Goal: Obtain resource: Obtain resource

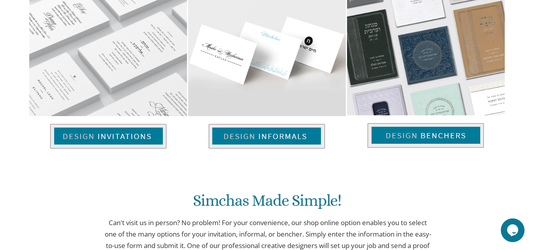
scroll to position [568, 0]
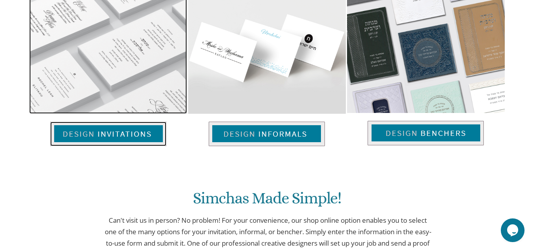
click at [86, 131] on img at bounding box center [108, 134] width 116 height 25
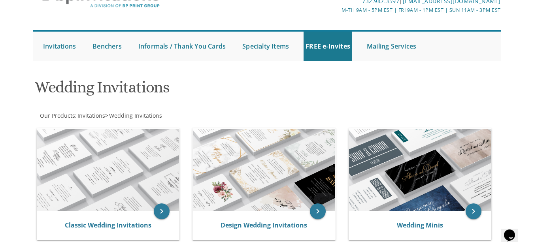
scroll to position [47, 0]
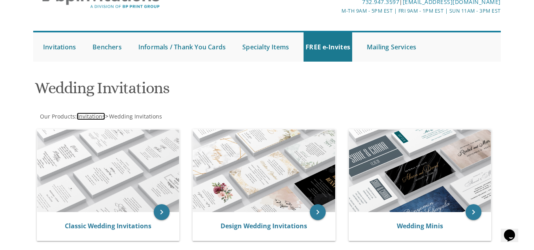
click at [101, 116] on span "Invitations" at bounding box center [91, 117] width 28 height 8
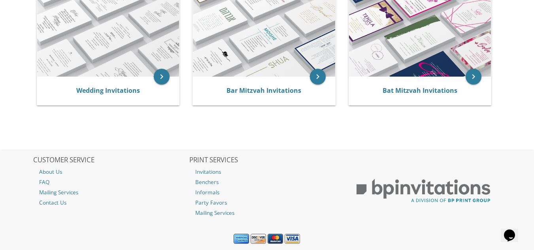
scroll to position [206, 0]
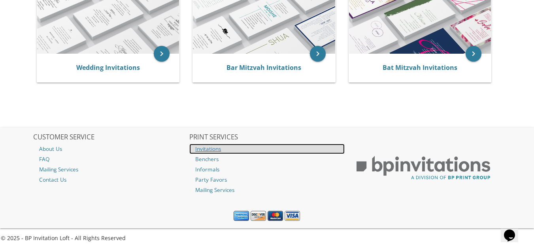
click at [218, 146] on link "Invitations" at bounding box center [266, 149] width 155 height 10
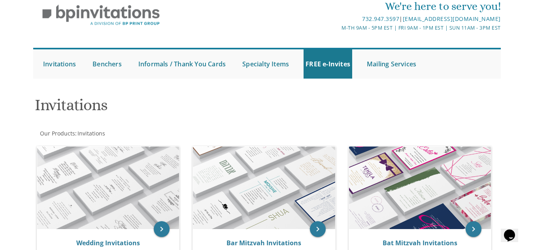
scroll to position [31, 0]
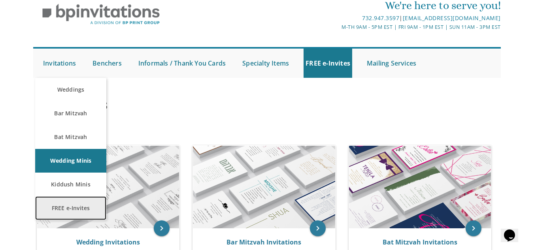
click at [70, 204] on link "FREE e-Invites" at bounding box center [70, 208] width 71 height 24
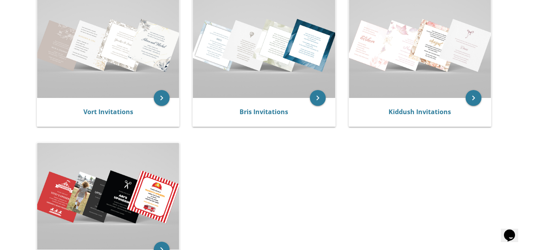
scroll to position [189, 0]
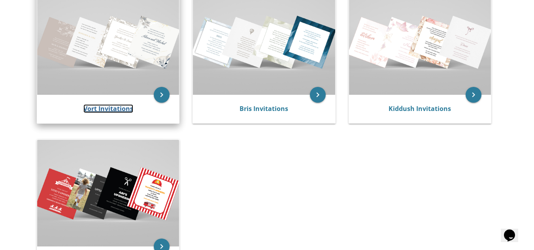
click at [106, 111] on link "Vort Invitations" at bounding box center [108, 108] width 50 height 9
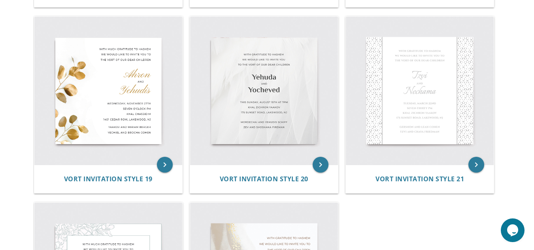
scroll to position [1287, 0]
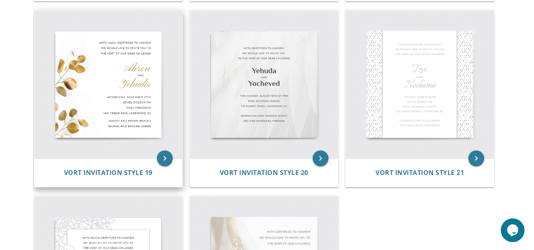
click at [125, 177] on div "Vort Invitation Style 19" at bounding box center [108, 172] width 148 height 28
click at [116, 172] on span "Vort Invitation Style 19" at bounding box center [108, 172] width 89 height 9
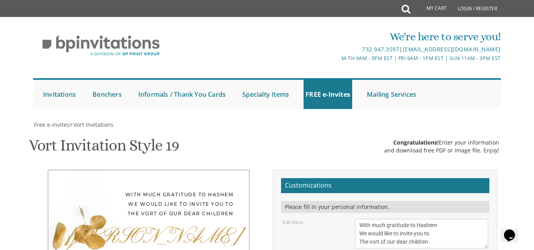
scroll to position [162, 0]
drag, startPoint x: 380, startPoint y: 124, endPoint x: 352, endPoint y: 129, distance: 28.8
type textarea "Meyer"
drag, startPoint x: 391, startPoint y: 185, endPoint x: 340, endPoint y: 194, distance: 51.4
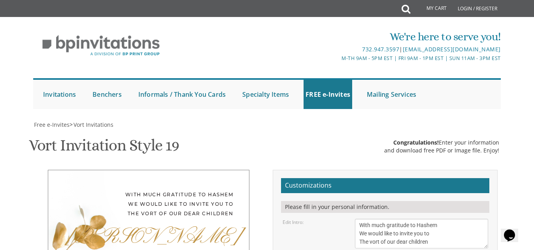
type textarea "Rivka"
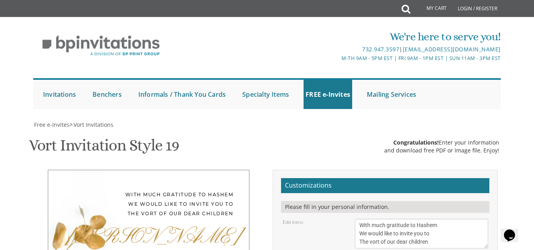
scroll to position [158, 0]
type textarea "Sunday, November 27th seven o’clock pm Khal Chassidim 1401 Cedar Row, Lakewood,…"
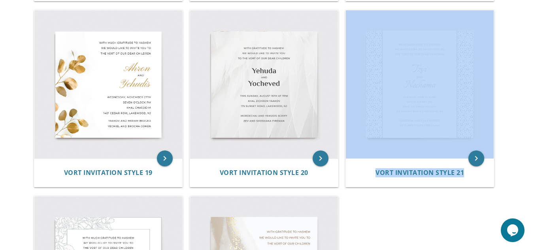
drag, startPoint x: 532, startPoint y: 195, endPoint x: 535, endPoint y: 114, distance: 80.7
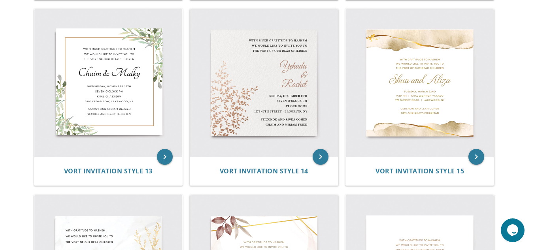
scroll to position [925, 0]
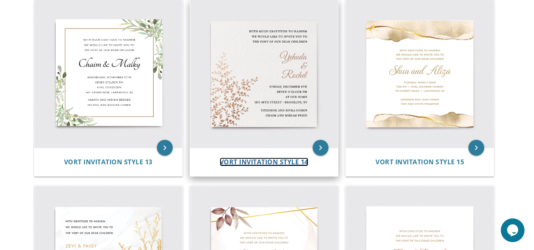
click at [278, 165] on span "Vort Invitation Style 14" at bounding box center [264, 162] width 89 height 9
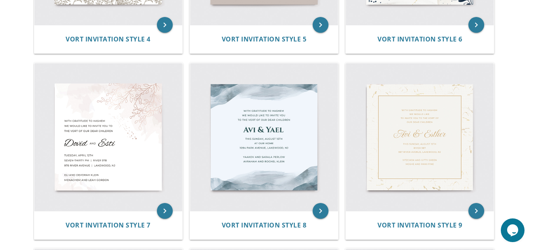
scroll to position [527, 0]
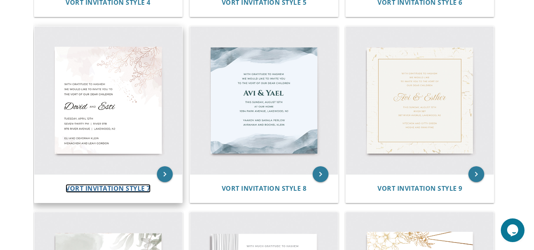
click at [98, 187] on span "Vort Invitation Style 7" at bounding box center [108, 188] width 85 height 9
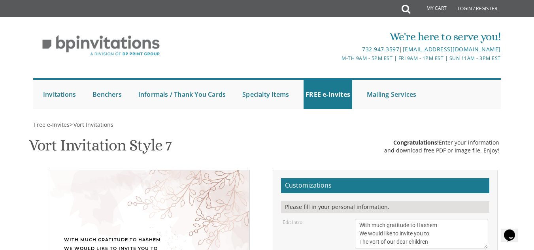
scroll to position [209, 0]
drag, startPoint x: 403, startPoint y: 74, endPoint x: 338, endPoint y: 89, distance: 66.5
type textarea "Meyer & Rivka"
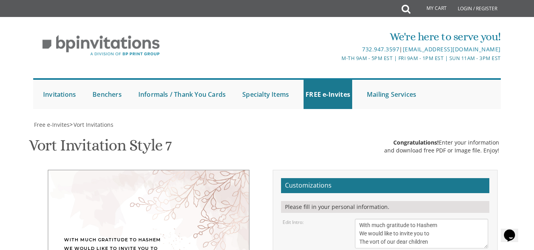
paste textarea "|"
drag, startPoint x: 441, startPoint y: 116, endPoint x: 334, endPoint y: 133, distance: 108.4
type textarea "Sunday, October 19th Seven PM | Prospect Park Yeshiva 1601 Ave R"
drag, startPoint x: 424, startPoint y: 134, endPoint x: 347, endPoint y: 133, distance: 77.5
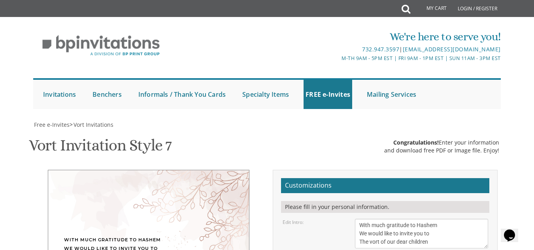
drag, startPoint x: 424, startPoint y: 144, endPoint x: 321, endPoint y: 145, distance: 103.5
type textarea "[PERSON_NAME] and [PERSON_NAME] and [PERSON_NAME]"
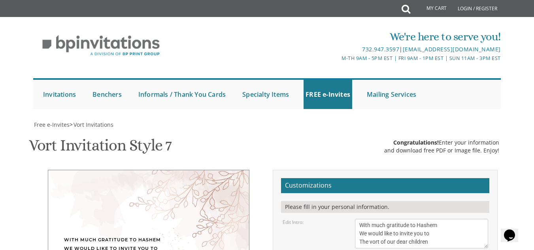
type input "adinakelman01@gmail.com"
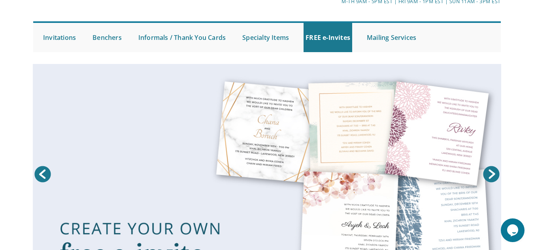
scroll to position [83, 0]
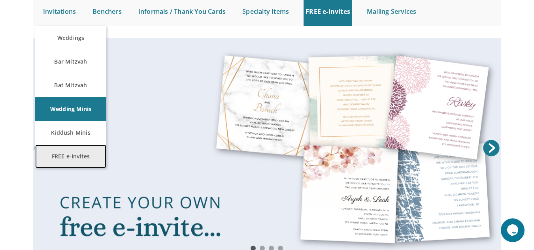
click at [58, 155] on link "FREE e-Invites" at bounding box center [70, 157] width 71 height 24
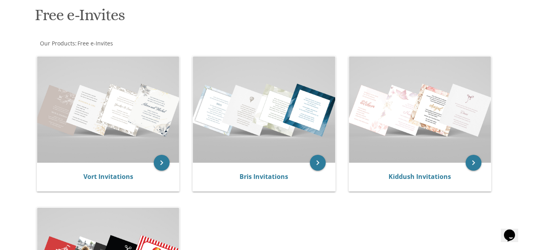
scroll to position [153, 0]
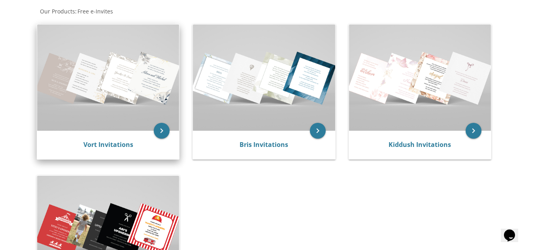
click at [81, 143] on div "Vort Invitations" at bounding box center [108, 144] width 123 height 9
click at [112, 147] on link "Vort Invitations" at bounding box center [108, 144] width 50 height 9
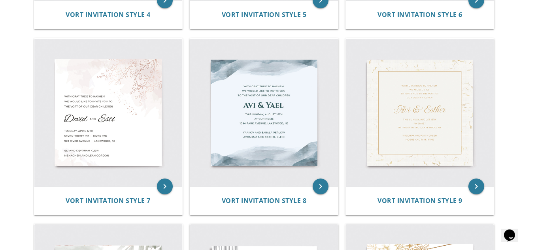
scroll to position [518, 0]
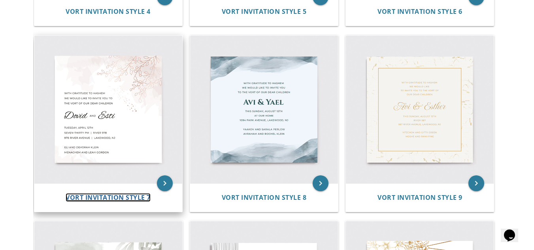
click at [99, 194] on span "Vort Invitation Style 7" at bounding box center [108, 197] width 85 height 9
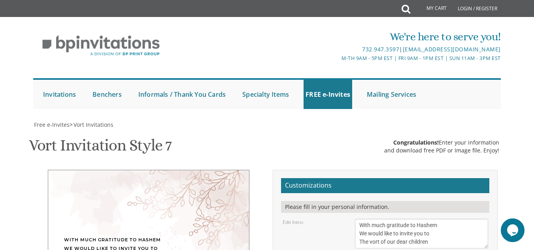
scroll to position [177, 0]
drag, startPoint x: 413, startPoint y: 107, endPoint x: 304, endPoint y: 111, distance: 108.4
type textarea "[PERSON_NAME] & [PERSON_NAME]"
drag, startPoint x: 379, startPoint y: 129, endPoint x: 302, endPoint y: 137, distance: 77.0
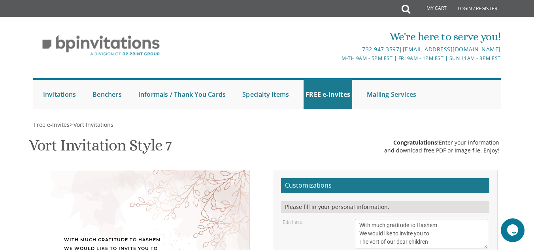
drag, startPoint x: 378, startPoint y: 125, endPoint x: 364, endPoint y: 126, distance: 13.9
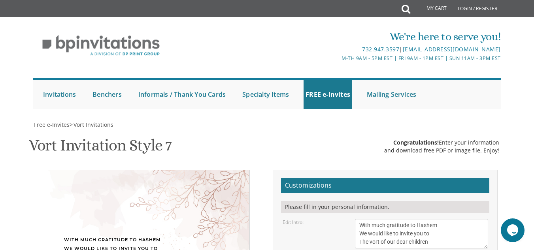
drag, startPoint x: 391, startPoint y: 138, endPoint x: 374, endPoint y: 139, distance: 17.0
drag, startPoint x: 412, startPoint y: 139, endPoint x: 388, endPoint y: 140, distance: 23.8
drag, startPoint x: 403, startPoint y: 145, endPoint x: 327, endPoint y: 148, distance: 76.3
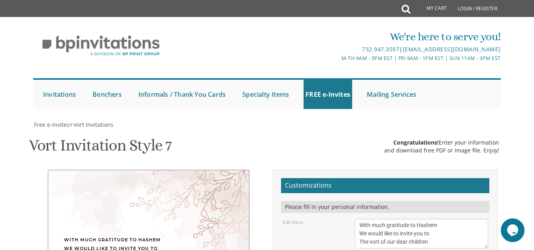
type textarea "[DATE] Seven PM | [GEOGRAPHIC_DATA] [GEOGRAPHIC_DATA][STREET_ADDRESS]"
drag, startPoint x: 419, startPoint y: 166, endPoint x: 323, endPoint y: 164, distance: 96.4
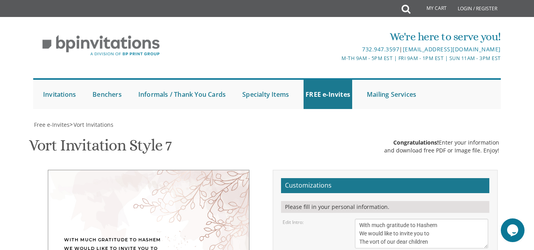
drag, startPoint x: 421, startPoint y: 173, endPoint x: 339, endPoint y: 173, distance: 81.8
type textarea "[PERSON_NAME] and [PERSON_NAME] and [PERSON_NAME]"
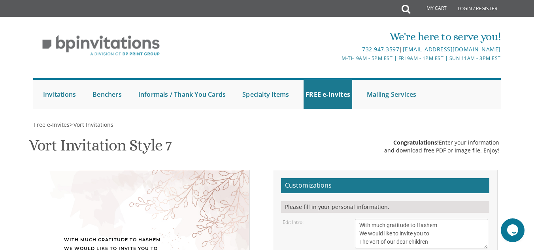
type input "k"
type input "[EMAIL_ADDRESS][DOMAIN_NAME]"
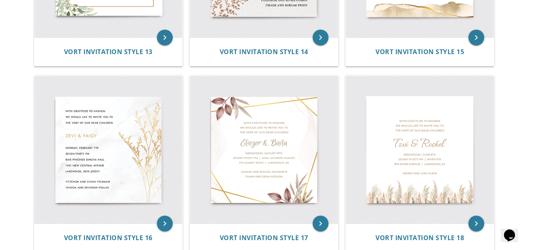
scroll to position [1063, 0]
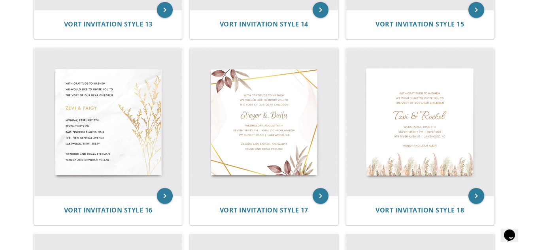
drag, startPoint x: 531, startPoint y: 161, endPoint x: 533, endPoint y: 135, distance: 26.6
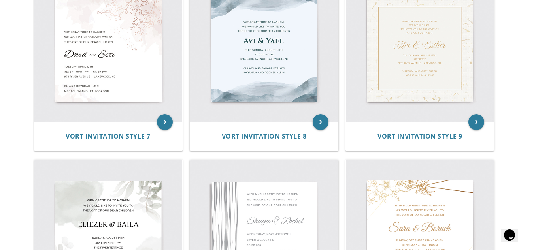
scroll to position [576, 0]
